Goal: Information Seeking & Learning: Compare options

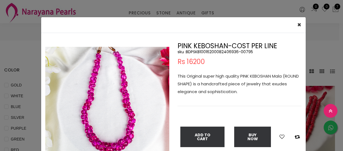
select select "INR"
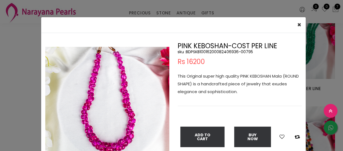
click at [2, 49] on div "× Close Double (click / press) on the image to zoom (in / out). PINK KEBOSHAN-C…" at bounding box center [171, 75] width 343 height 151
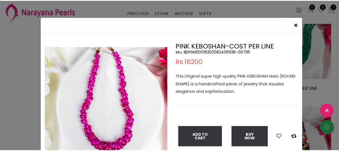
scroll to position [25, 0]
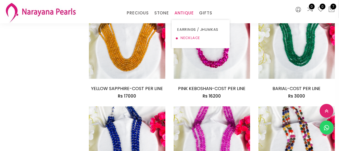
click at [184, 36] on link "NECKLACE" at bounding box center [200, 38] width 47 height 8
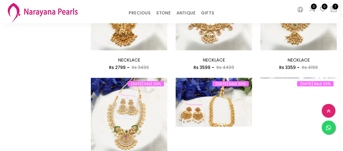
scroll to position [352, 0]
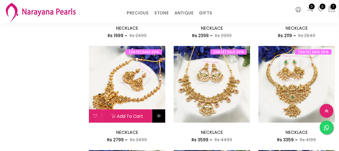
click at [158, 111] on button at bounding box center [159, 115] width 13 height 13
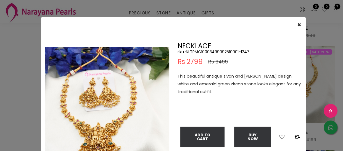
click at [19, 83] on div "× Close Double (click / press) on the image to zoom (in / out). NECKLACE sku : …" at bounding box center [171, 75] width 343 height 151
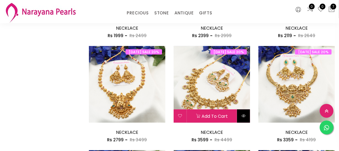
click at [243, 119] on button at bounding box center [243, 115] width 13 height 13
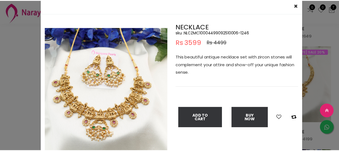
scroll to position [50, 0]
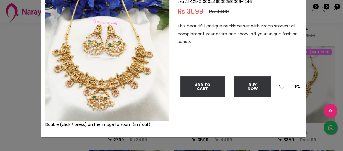
click at [12, 105] on div "× Close Double (click / press) on the image to zoom (in / out). NECKLACE sku : …" at bounding box center [171, 75] width 343 height 151
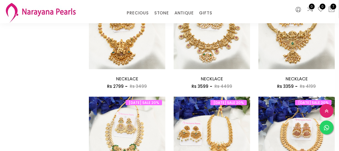
scroll to position [503, 0]
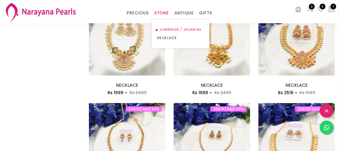
click at [168, 29] on link "EARRINGS / JHUMKAS" at bounding box center [180, 29] width 47 height 8
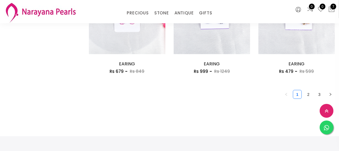
scroll to position [754, 0]
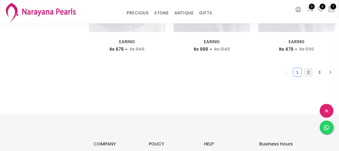
click at [306, 71] on link "2" at bounding box center [309, 72] width 8 height 8
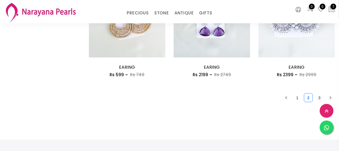
scroll to position [729, 0]
click at [319, 97] on link "3" at bounding box center [320, 97] width 8 height 8
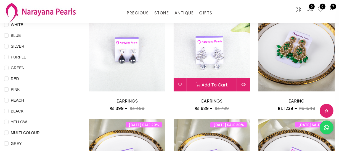
scroll to position [25, 0]
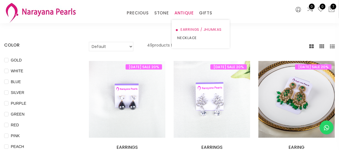
click at [189, 30] on link "EARRINGS / JHUMKAS" at bounding box center [200, 29] width 47 height 8
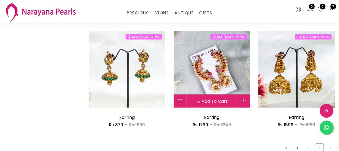
scroll to position [729, 0]
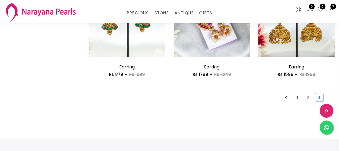
click at [309, 94] on link "2" at bounding box center [309, 97] width 8 height 8
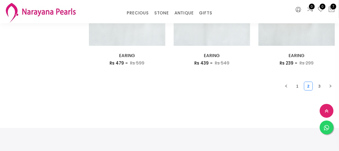
scroll to position [754, 0]
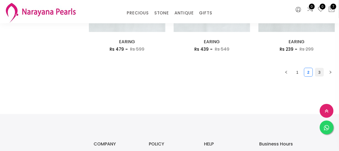
click at [318, 69] on link "3" at bounding box center [320, 72] width 8 height 8
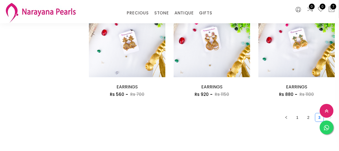
scroll to position [402, 0]
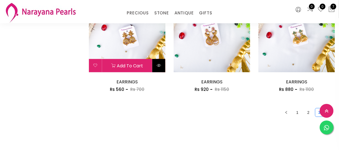
click at [162, 68] on button at bounding box center [159, 65] width 13 height 13
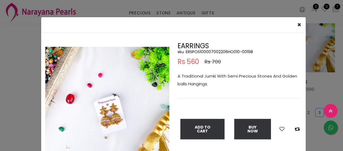
click at [210, 52] on h5 "sku : ERSPOS100007002206HO010-00198" at bounding box center [240, 51] width 124 height 5
copy h5 "ERSPOS100007002206HO010"
click at [20, 108] on div "× Close Double (click / press) on the image to zoom (in / out). EARRINGS sku : …" at bounding box center [171, 75] width 343 height 151
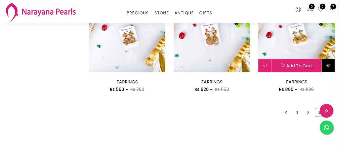
click at [334, 64] on button at bounding box center [328, 65] width 13 height 13
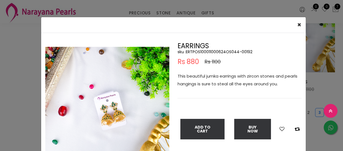
click at [209, 51] on h5 "sku : ERTPOS100011000624OS044-00192" at bounding box center [240, 51] width 124 height 5
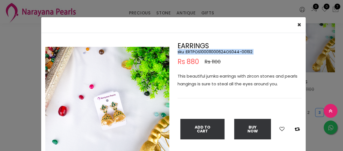
click at [209, 51] on h5 "sku : ERTPOS100011000624OS044-00192" at bounding box center [240, 51] width 124 height 5
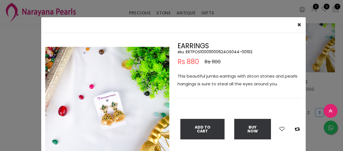
click at [223, 41] on div "Double (click / press) on the image to zoom (in / out). EARRINGS sku : ERTPOS10…" at bounding box center [173, 110] width 265 height 154
click at [213, 51] on h5 "sku : ERTPOS100011000624OS044-00192" at bounding box center [240, 51] width 124 height 5
drag, startPoint x: 213, startPoint y: 51, endPoint x: 216, endPoint y: 50, distance: 3.8
click at [213, 51] on h5 "sku : ERTPOS100011000624OS044-00192" at bounding box center [240, 51] width 124 height 5
copy h5 "ERTPOS100011000624OS044"
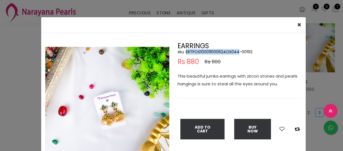
click at [45, 64] on img at bounding box center [107, 109] width 124 height 124
click at [25, 68] on div "× Close Double (click / press) on the image to zoom (in / out). EARRINGS sku : …" at bounding box center [171, 75] width 343 height 151
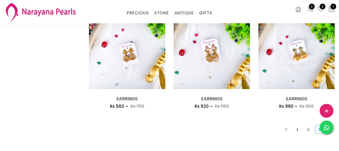
scroll to position [427, 0]
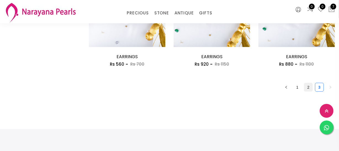
click at [310, 86] on link "2" at bounding box center [309, 87] width 8 height 8
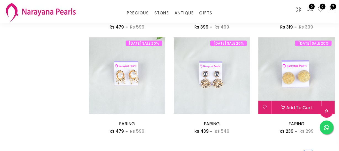
scroll to position [729, 0]
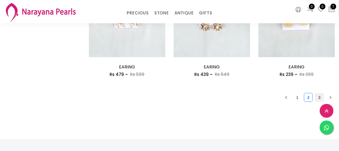
click at [318, 96] on link "3" at bounding box center [320, 97] width 8 height 8
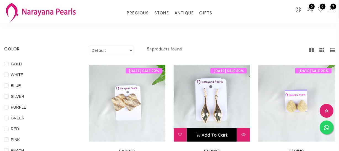
scroll to position [50, 0]
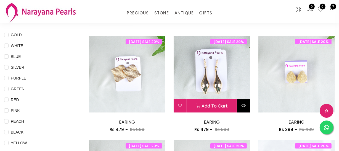
click at [242, 101] on button at bounding box center [243, 105] width 13 height 13
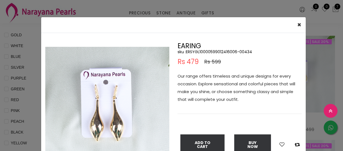
click at [202, 53] on h5 "sku : ERSYGL10000599012416006-00434" at bounding box center [240, 51] width 124 height 5
click at [203, 49] on h5 "sku : ERSYGL10000599012416006-00434" at bounding box center [240, 51] width 124 height 5
copy h5 "ERSYGL10000599012416006"
click at [245, 6] on div "× Close Double (click / press) on the image to zoom (in / out). EARING sku : ER…" at bounding box center [171, 75] width 343 height 151
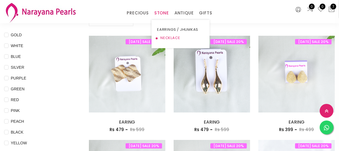
click at [163, 36] on link "NECKLACE" at bounding box center [180, 38] width 47 height 8
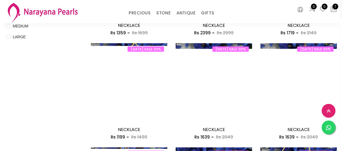
scroll to position [251, 0]
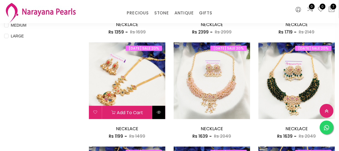
click at [162, 113] on button at bounding box center [159, 112] width 13 height 13
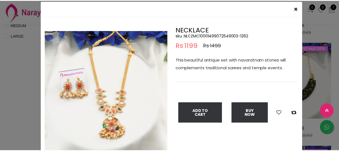
scroll to position [25, 0]
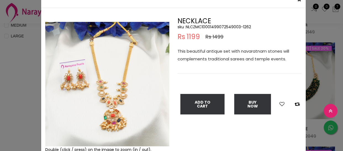
click at [11, 78] on div "× Close Double (click / press) on the image to zoom (in / out). NECKLACE sku : …" at bounding box center [171, 75] width 343 height 151
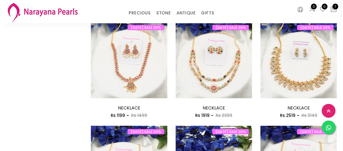
scroll to position [402, 0]
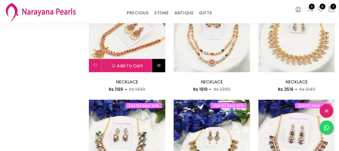
click at [160, 66] on icon at bounding box center [159, 65] width 4 height 4
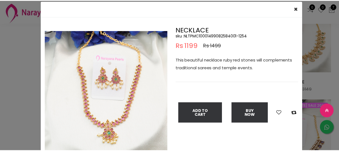
scroll to position [25, 0]
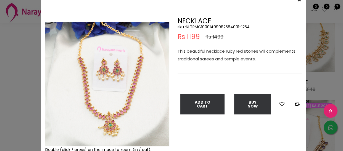
click at [18, 108] on div "× Close Double (click / press) on the image to zoom (in / out). NECKLACE sku : …" at bounding box center [171, 75] width 343 height 151
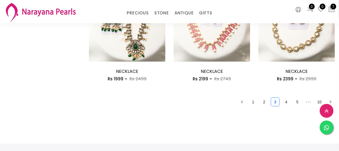
scroll to position [754, 0]
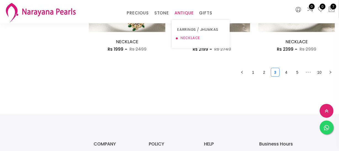
click at [185, 36] on link "NECKLACE" at bounding box center [200, 38] width 47 height 8
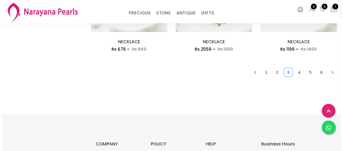
scroll to position [678, 0]
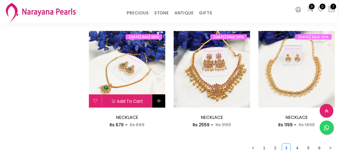
click at [158, 102] on icon at bounding box center [159, 100] width 4 height 4
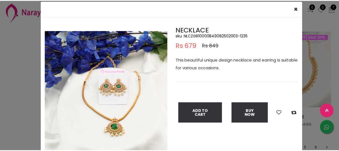
scroll to position [25, 0]
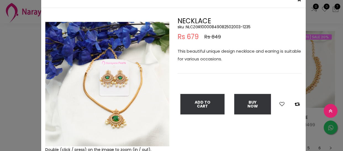
click at [30, 52] on div "× Close Double (click / press) on the image to zoom (in / out). NECKLACE sku : …" at bounding box center [171, 75] width 343 height 151
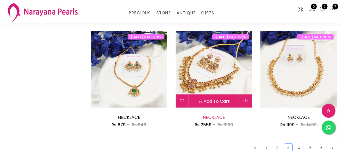
scroll to position [603, 0]
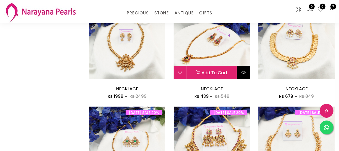
click at [246, 72] on button at bounding box center [243, 72] width 13 height 13
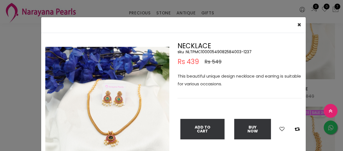
scroll to position [25, 0]
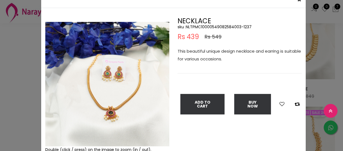
click at [164, 145] on img at bounding box center [107, 84] width 124 height 124
click at [0, 83] on div "× Close Double (click / press) on the image to zoom (in / out). NECKLACE sku : …" at bounding box center [171, 75] width 343 height 151
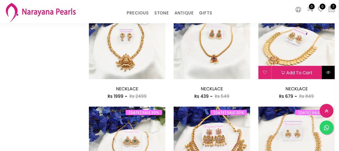
click at [332, 72] on button at bounding box center [328, 72] width 13 height 13
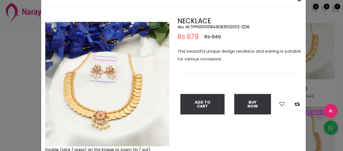
click at [22, 67] on div "× Close Double (click / press) on the image to zoom (in / out). NECKLACE sku : …" at bounding box center [171, 75] width 343 height 151
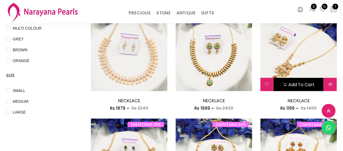
scroll to position [176, 0]
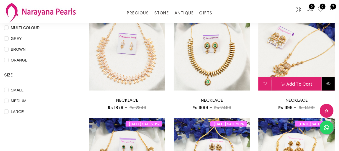
click at [329, 80] on button at bounding box center [328, 83] width 13 height 13
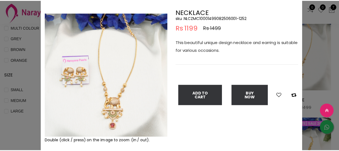
scroll to position [25, 0]
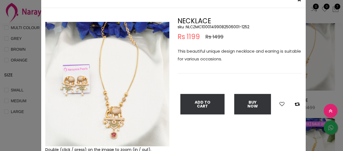
click at [2, 114] on div "× Close Double (click / press) on the image to zoom (in / out). NECKLACE sku : …" at bounding box center [171, 75] width 343 height 151
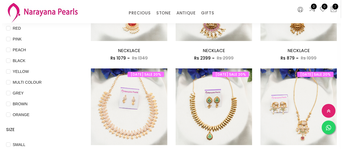
scroll to position [75, 0]
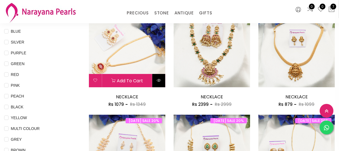
click at [158, 79] on icon at bounding box center [159, 80] width 4 height 4
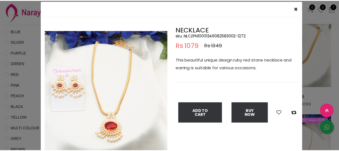
scroll to position [25, 0]
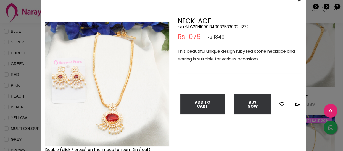
drag, startPoint x: 0, startPoint y: 65, endPoint x: 95, endPoint y: 62, distance: 94.9
click at [1, 64] on div "× Close Double (click / press) on the image to zoom (in / out). NECKLACE sku : …" at bounding box center [171, 75] width 343 height 151
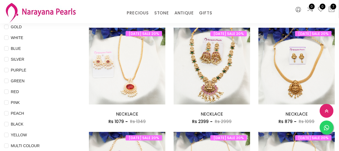
scroll to position [100, 0]
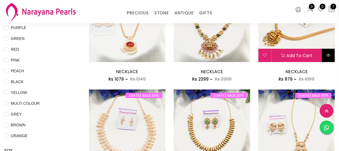
click at [330, 59] on button at bounding box center [328, 55] width 13 height 13
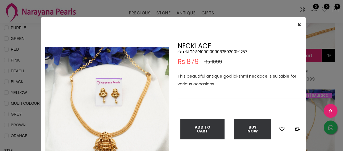
click at [330, 59] on div "× Close Double (click / press) on the image to zoom (in / out). NECKLACE sku : …" at bounding box center [171, 75] width 343 height 151
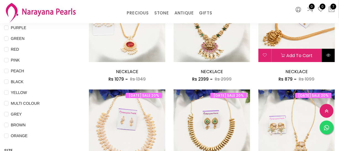
click at [329, 55] on icon at bounding box center [328, 55] width 4 height 4
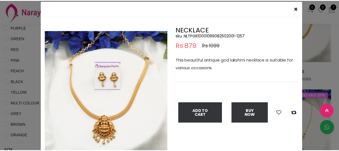
scroll to position [25, 0]
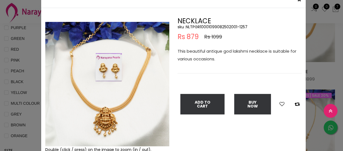
click at [30, 85] on div "× Close Double (click / press) on the image to zoom (in / out). NECKLACE sku : …" at bounding box center [171, 75] width 343 height 151
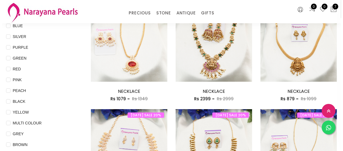
scroll to position [100, 0]
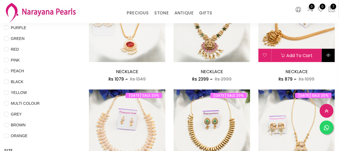
click at [331, 54] on icon at bounding box center [328, 55] width 4 height 4
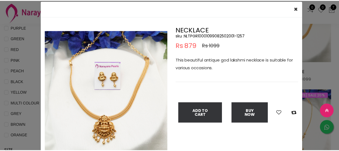
scroll to position [25, 0]
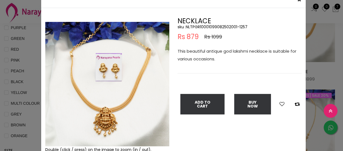
click at [19, 91] on div "× Close Double (click / press) on the image to zoom (in / out). NECKLACE sku : …" at bounding box center [171, 75] width 343 height 151
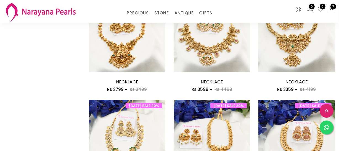
scroll to position [0, 0]
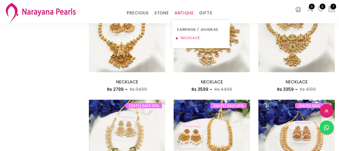
click at [187, 38] on link "NECKLACE" at bounding box center [200, 38] width 47 height 8
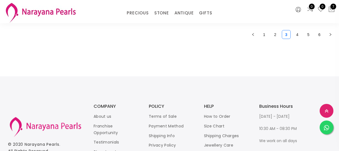
scroll to position [760, 0]
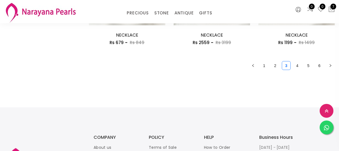
click at [319, 62] on link "6" at bounding box center [320, 65] width 8 height 8
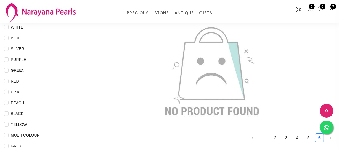
scroll to position [176, 0]
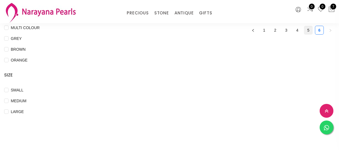
click at [308, 30] on link "5" at bounding box center [309, 30] width 8 height 8
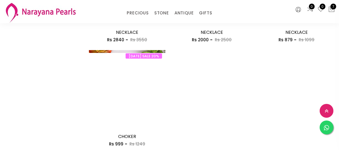
scroll to position [729, 0]
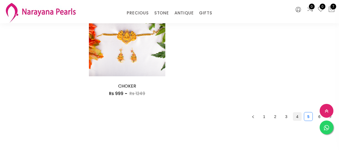
click at [299, 115] on link "4" at bounding box center [298, 116] width 8 height 8
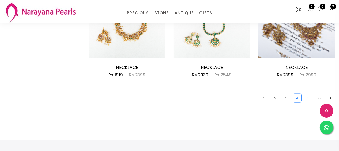
scroll to position [729, 0]
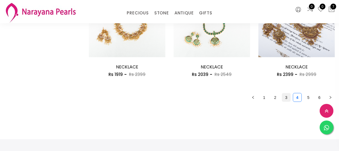
click at [284, 99] on link "3" at bounding box center [287, 97] width 8 height 8
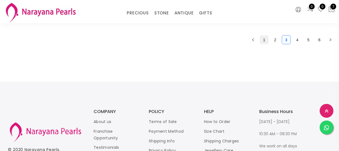
scroll to position [735, 0]
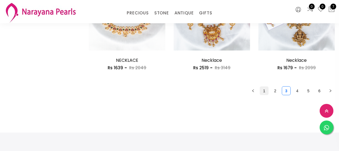
click at [266, 90] on link "1" at bounding box center [264, 91] width 8 height 8
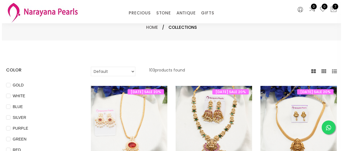
scroll to position [75, 0]
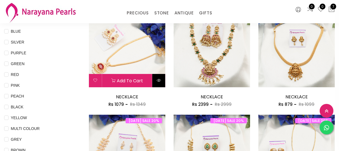
click at [159, 80] on icon at bounding box center [159, 80] width 4 height 4
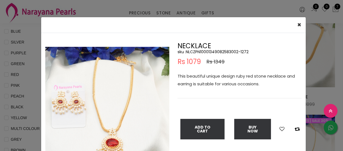
click at [29, 106] on div "× Close Double (click / press) on the image to zoom (in / out). NECKLACE sku : …" at bounding box center [171, 75] width 343 height 151
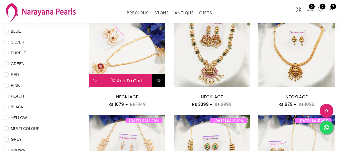
click at [161, 82] on button at bounding box center [159, 80] width 13 height 13
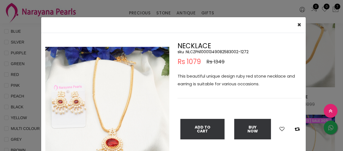
click at [36, 100] on div "× Close Double (click / press) on the image to zoom (in / out). NECKLACE sku : …" at bounding box center [171, 75] width 343 height 151
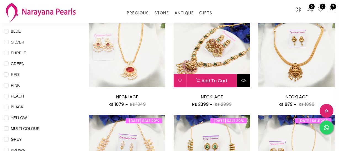
click at [240, 79] on button at bounding box center [243, 80] width 13 height 13
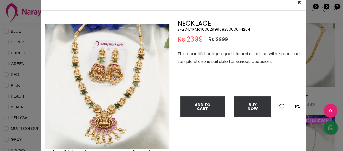
scroll to position [50, 0]
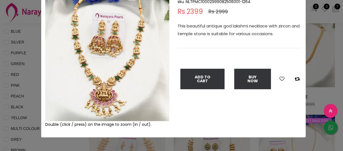
click at [27, 113] on div "× Close Double (click / press) on the image to zoom (in / out). NECKLACE sku : …" at bounding box center [171, 75] width 343 height 151
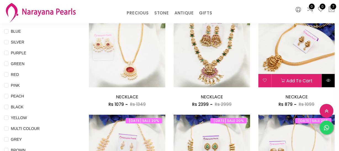
click at [326, 81] on icon at bounding box center [328, 80] width 4 height 4
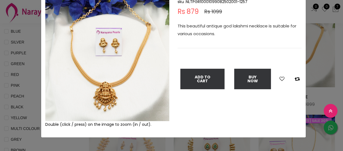
click at [31, 105] on div "× Close Double (click / press) on the image to zoom (in / out). NECKLACE sku : …" at bounding box center [171, 75] width 343 height 151
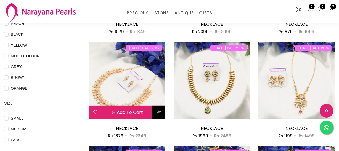
scroll to position [151, 0]
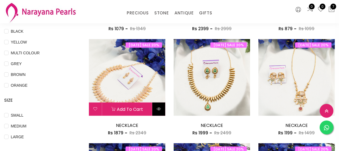
click at [160, 110] on icon at bounding box center [159, 108] width 4 height 4
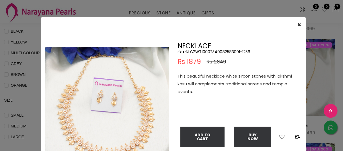
click at [25, 97] on div "× Close Double (click / press) on the image to zoom (in / out). NECKLACE sku : …" at bounding box center [171, 75] width 343 height 151
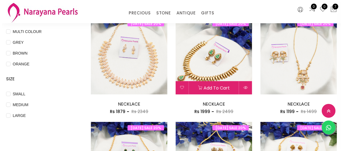
scroll to position [201, 0]
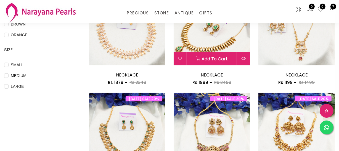
click at [246, 65] on div "[DATE] SALE 20% Add to cart NECKLACE Rs 1999 Rs 2499" at bounding box center [212, 37] width 77 height 97
click at [247, 58] on button at bounding box center [243, 58] width 13 height 13
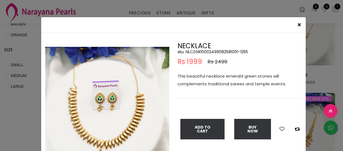
click at [21, 88] on div "× Close Double (click / press) on the image to zoom (in / out). NECKLACE sku : …" at bounding box center [171, 75] width 343 height 151
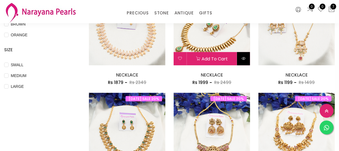
click at [243, 59] on icon at bounding box center [244, 58] width 4 height 4
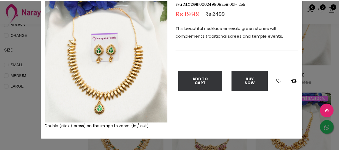
scroll to position [50, 0]
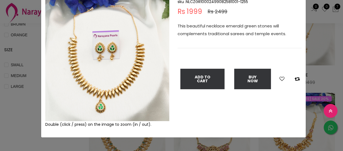
click at [0, 115] on div "× Close Double (click / press) on the image to zoom (in / out). NECKLACE sku : …" at bounding box center [171, 75] width 343 height 151
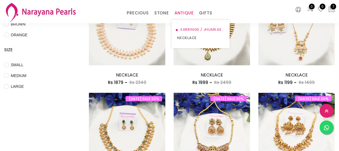
click at [187, 27] on link "EARRINGS / JHUMKAS" at bounding box center [200, 29] width 47 height 8
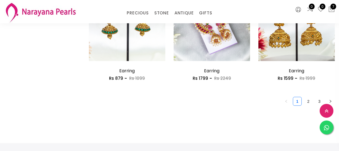
scroll to position [729, 0]
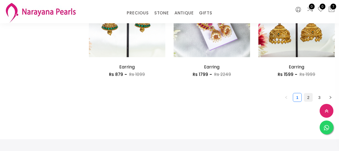
click at [310, 96] on link "2" at bounding box center [309, 97] width 8 height 8
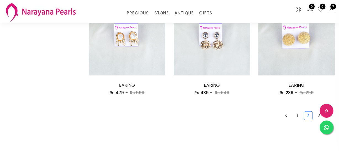
scroll to position [754, 0]
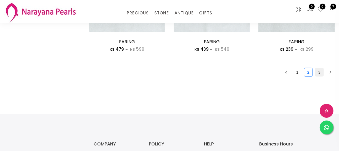
click at [319, 74] on link "3" at bounding box center [320, 72] width 8 height 8
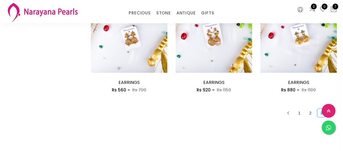
scroll to position [402, 0]
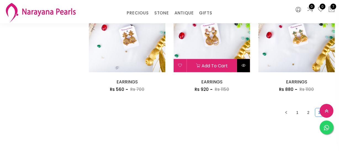
click at [242, 66] on icon at bounding box center [244, 65] width 4 height 4
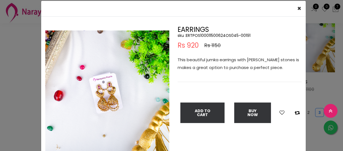
scroll to position [25, 0]
